Goal: Information Seeking & Learning: Learn about a topic

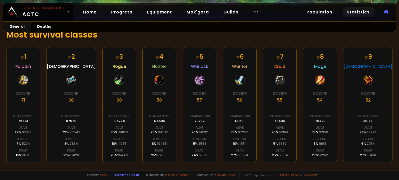
scroll to position [86, 0]
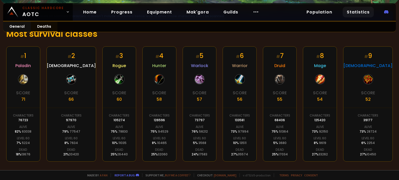
click at [34, 27] on link "Deaths" at bounding box center [44, 27] width 26 height 10
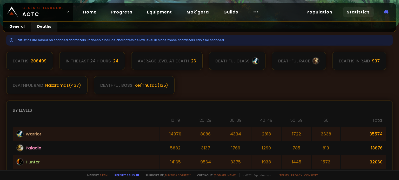
scroll to position [67, 0]
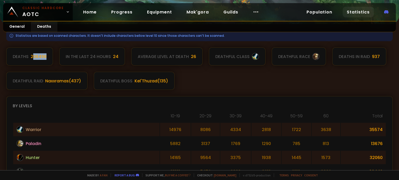
drag, startPoint x: 32, startPoint y: 56, endPoint x: 46, endPoint y: 60, distance: 14.7
click at [46, 60] on div "Deaths 206499" at bounding box center [29, 56] width 47 height 18
drag, startPoint x: 86, startPoint y: 56, endPoint x: 121, endPoint y: 54, distance: 35.9
click at [121, 54] on div "In the last 24 hours 24" at bounding box center [92, 56] width 66 height 18
click at [145, 51] on div "Average level at death 26" at bounding box center [166, 56] width 71 height 18
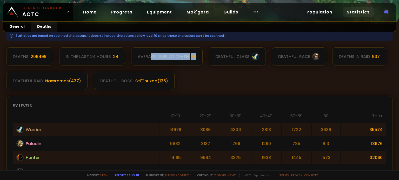
drag, startPoint x: 150, startPoint y: 56, endPoint x: 194, endPoint y: 57, distance: 44.4
click at [194, 57] on div "Average level at death 26" at bounding box center [166, 56] width 71 height 18
drag, startPoint x: 222, startPoint y: 57, endPoint x: 253, endPoint y: 55, distance: 31.4
click at [253, 55] on div "deathful class" at bounding box center [237, 56] width 57 height 18
click at [253, 69] on div "Deaths 206499 In the last 24 hours 24 Average level at death 26 deathful class …" at bounding box center [199, 68] width 386 height 43
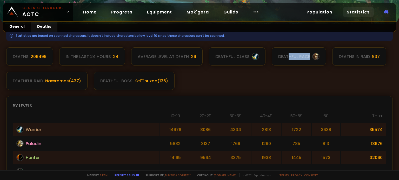
drag, startPoint x: 286, startPoint y: 55, endPoint x: 313, endPoint y: 54, distance: 27.8
click at [313, 54] on div "deathful race" at bounding box center [298, 56] width 54 height 18
click at [313, 54] on div at bounding box center [315, 56] width 7 height 7
drag, startPoint x: 347, startPoint y: 57, endPoint x: 357, endPoint y: 58, distance: 9.6
click at [357, 58] on div "Deaths in raid" at bounding box center [353, 56] width 31 height 6
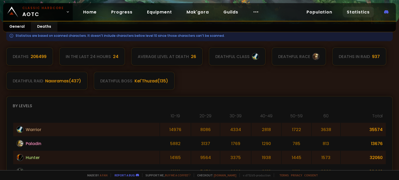
click at [366, 59] on div "Deaths in raid" at bounding box center [353, 56] width 31 height 6
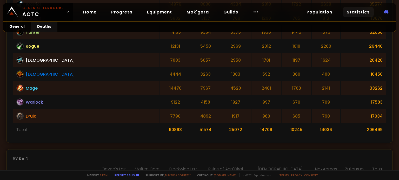
scroll to position [137, 0]
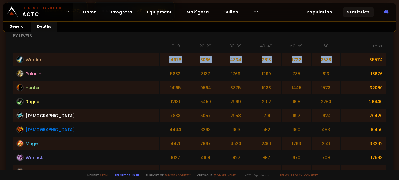
drag, startPoint x: 113, startPoint y: 60, endPoint x: 337, endPoint y: 63, distance: 224.7
click at [337, 63] on tr "Warrior 14976 8086 4334 2818 1722 3638 35574" at bounding box center [199, 59] width 372 height 13
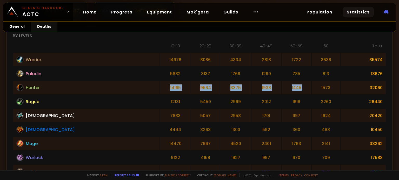
drag, startPoint x: 115, startPoint y: 89, endPoint x: 304, endPoint y: 84, distance: 188.4
click at [304, 83] on tr "Hunter 14165 9564 3375 1938 1445 1573 32060" at bounding box center [199, 87] width 372 height 13
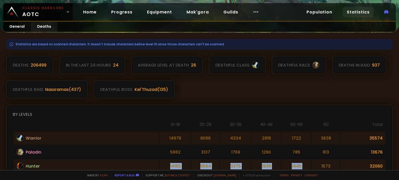
scroll to position [0, 0]
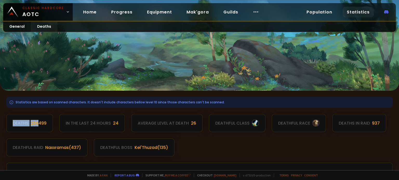
drag, startPoint x: 8, startPoint y: 126, endPoint x: 37, endPoint y: 127, distance: 28.8
click at [37, 127] on div "Deaths 206499" at bounding box center [29, 123] width 47 height 18
click at [43, 130] on div "Deaths 206499" at bounding box center [29, 123] width 47 height 18
